Goal: Information Seeking & Learning: Learn about a topic

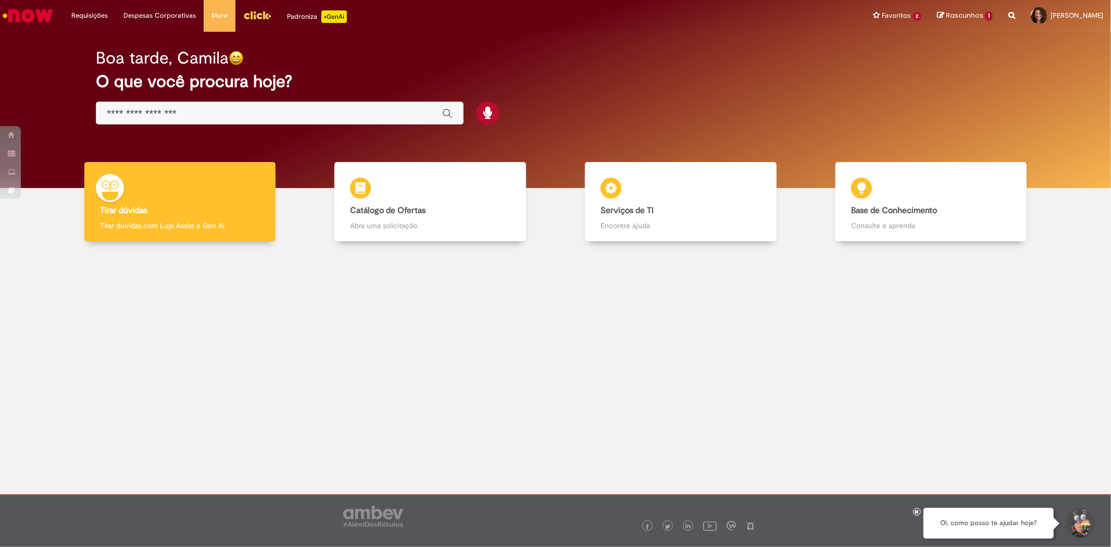
click at [301, 105] on div "Global" at bounding box center [280, 113] width 368 height 23
click at [172, 110] on input "Basta digitar aqui" at bounding box center [269, 114] width 325 height 12
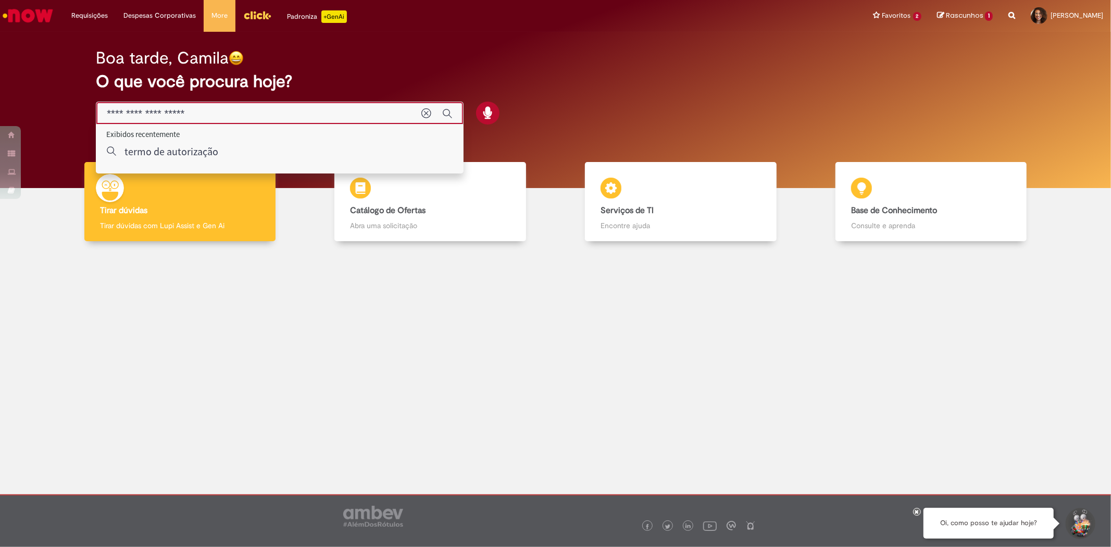
type input "**********"
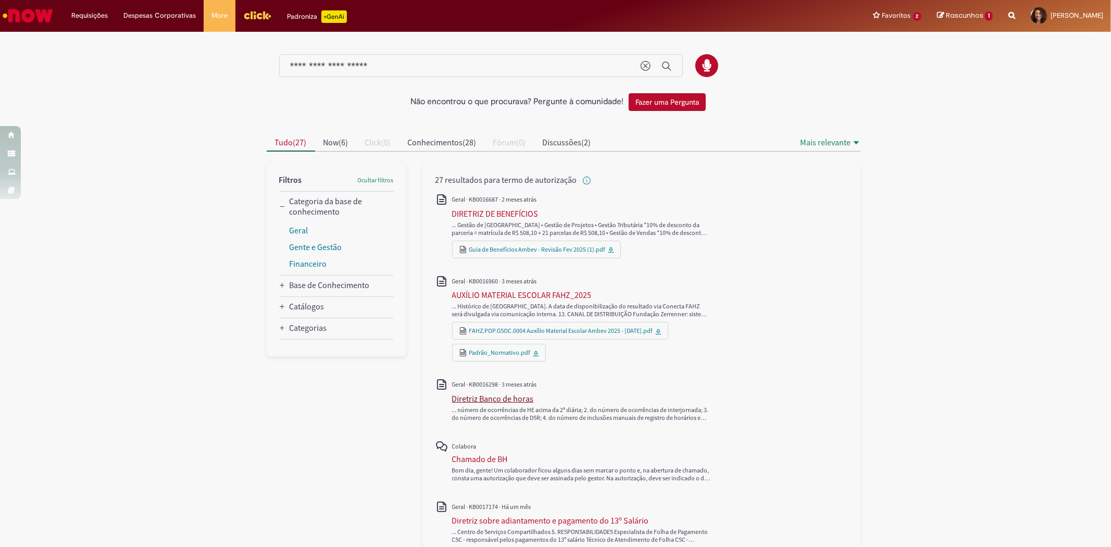
click at [477, 398] on div "Diretriz Banco de horas" at bounding box center [493, 398] width 82 height 10
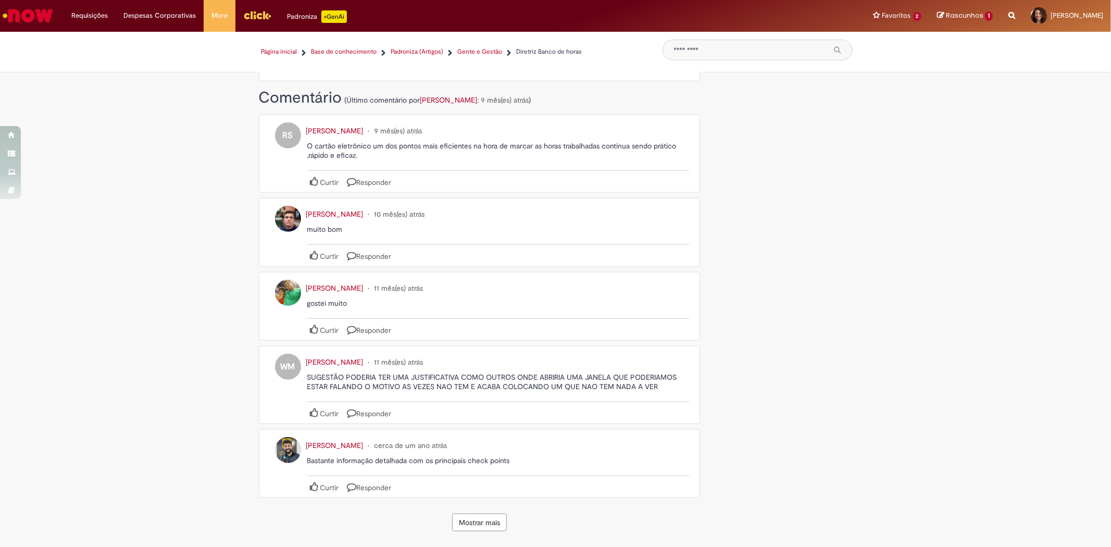
scroll to position [8390, 0]
drag, startPoint x: 267, startPoint y: 172, endPoint x: 428, endPoint y: 114, distance: 171.3
copy section "Lo ipsumdolo si ametc adipi eli · Seddoeiusmod-te inc utlab etdolo magnaal enim…"
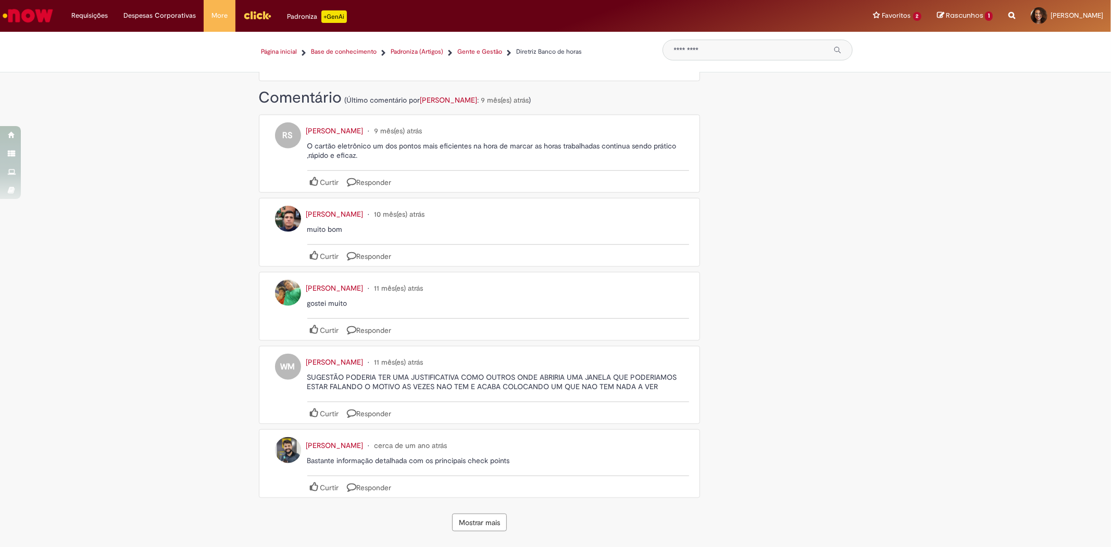
drag, startPoint x: 264, startPoint y: 196, endPoint x: 470, endPoint y: 94, distance: 230.6
copy section "LOREMI 7. DOLORSITA 9. CONSECTE 4. ADIPISCING 9. ELITS DO EIUSMODTE 3. INCIDIDU…"
